Goal: Task Accomplishment & Management: Complete application form

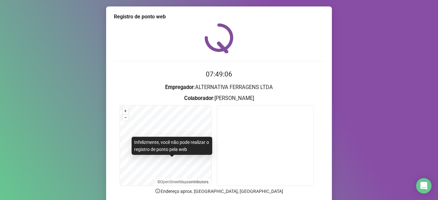
scroll to position [52, 0]
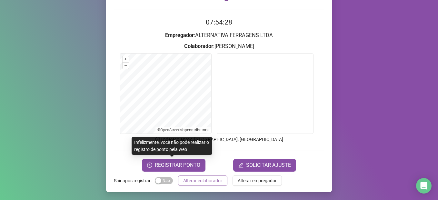
click at [199, 179] on span "Alterar colaborador" at bounding box center [202, 180] width 39 height 7
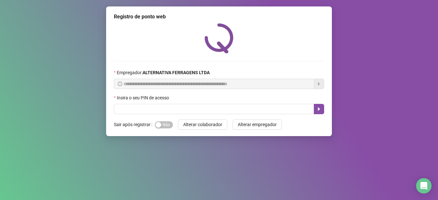
scroll to position [0, 0]
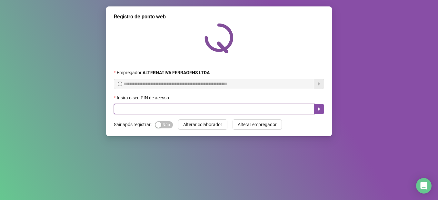
click at [140, 110] on input "text" at bounding box center [214, 109] width 200 height 10
type input "****"
click at [317, 108] on icon "caret-right" at bounding box center [318, 108] width 5 height 5
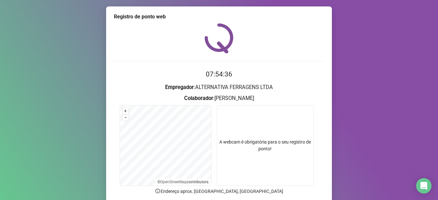
scroll to position [52, 0]
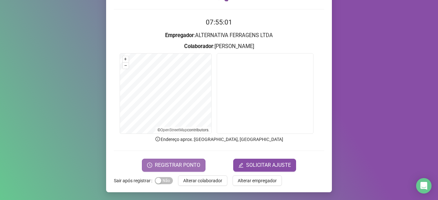
click at [182, 167] on span "REGISTRAR PONTO" at bounding box center [177, 165] width 45 height 8
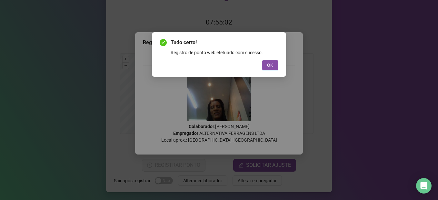
drag, startPoint x: 273, startPoint y: 64, endPoint x: 280, endPoint y: 49, distance: 16.7
click at [273, 64] on button "OK" at bounding box center [270, 65] width 16 height 10
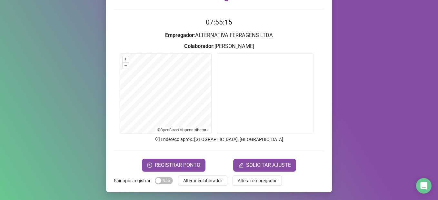
click at [179, 183] on button "Alterar colaborador" at bounding box center [202, 180] width 49 height 10
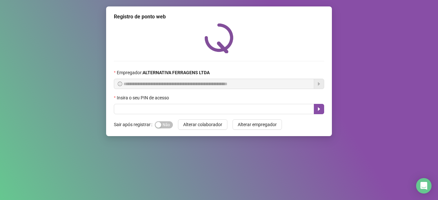
scroll to position [0, 0]
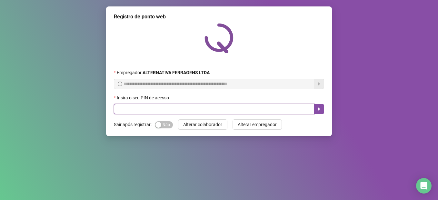
click at [153, 106] on input "text" at bounding box center [214, 109] width 200 height 10
type input "****"
click at [319, 111] on icon "caret-right" at bounding box center [318, 108] width 5 height 5
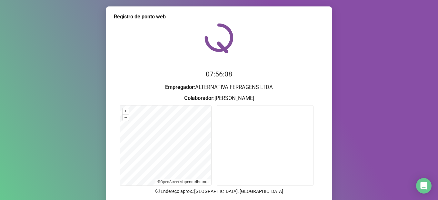
scroll to position [52, 0]
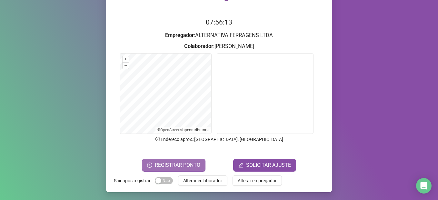
click at [180, 166] on span "REGISTRAR PONTO" at bounding box center [177, 165] width 45 height 8
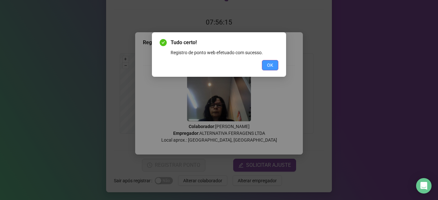
click at [266, 65] on button "OK" at bounding box center [270, 65] width 16 height 10
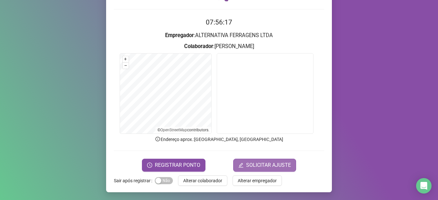
click at [269, 165] on span "SOLICITAR AJUSTE" at bounding box center [268, 165] width 45 height 8
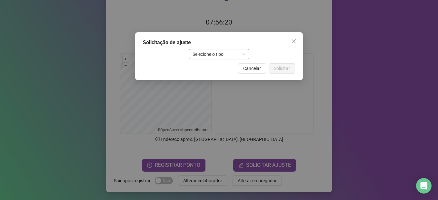
click at [244, 54] on span "Selecione o tipo" at bounding box center [218, 54] width 53 height 10
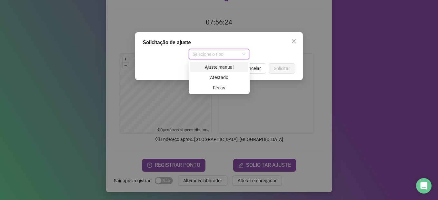
click at [231, 66] on div "Ajuste manual" at bounding box center [219, 67] width 51 height 7
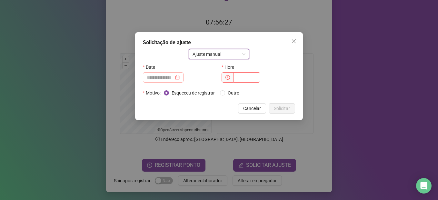
click at [180, 79] on div at bounding box center [163, 77] width 33 height 7
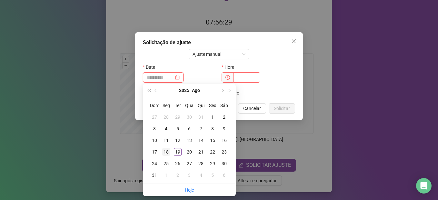
type input "**********"
click at [166, 152] on div "18" at bounding box center [166, 152] width 8 height 8
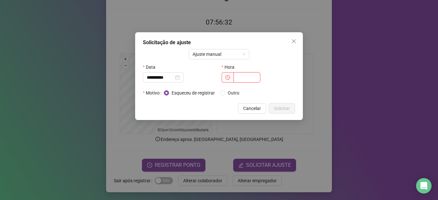
click at [238, 78] on input "text" at bounding box center [246, 77] width 27 height 10
type input "*****"
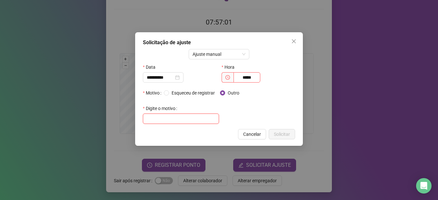
click at [171, 118] on input "text" at bounding box center [181, 118] width 76 height 10
type input "**********"
click at [283, 134] on span "Solicitar" at bounding box center [282, 134] width 16 height 7
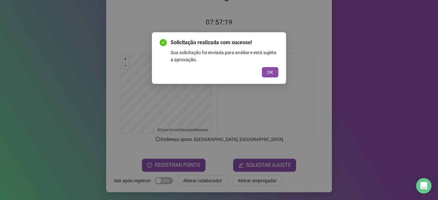
click at [265, 66] on div "Solicitação realizada com sucesso! Sua solicitação foi enviada para análise e e…" at bounding box center [219, 58] width 119 height 39
click at [270, 70] on span "OK" at bounding box center [270, 72] width 6 height 7
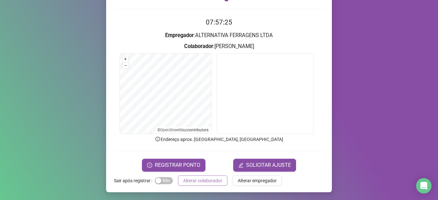
click at [197, 183] on span "Alterar colaborador" at bounding box center [202, 180] width 39 height 7
